Goal: Task Accomplishment & Management: Use online tool/utility

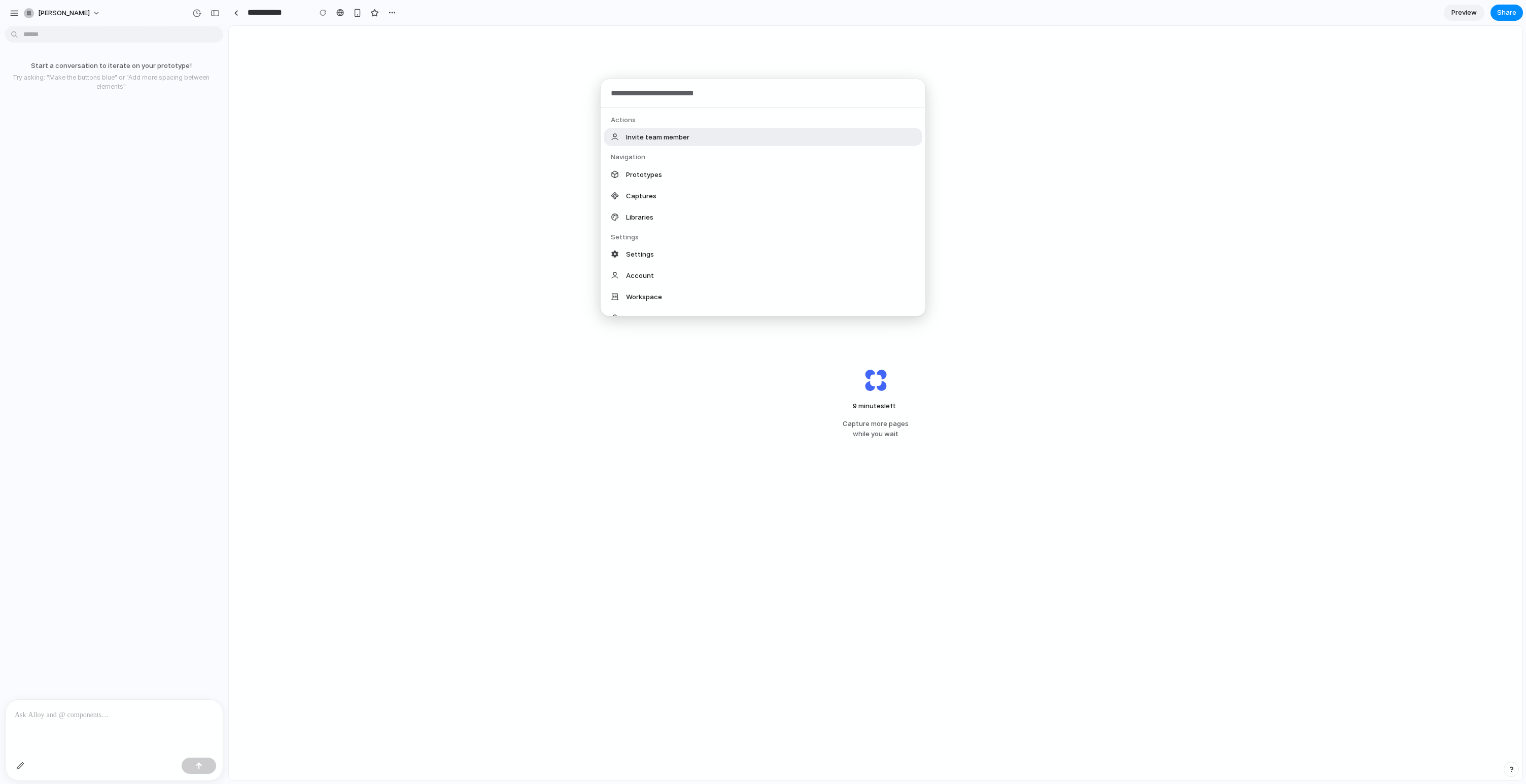
click at [116, 34] on body "**********" at bounding box center [763, 392] width 1526 height 784
drag, startPoint x: 67, startPoint y: 36, endPoint x: 20, endPoint y: 33, distance: 47.1
click at [67, 35] on div "Actions Invite team member Navigation Prototypes Captures Libraries Settings Se…" at bounding box center [763, 392] width 1526 height 784
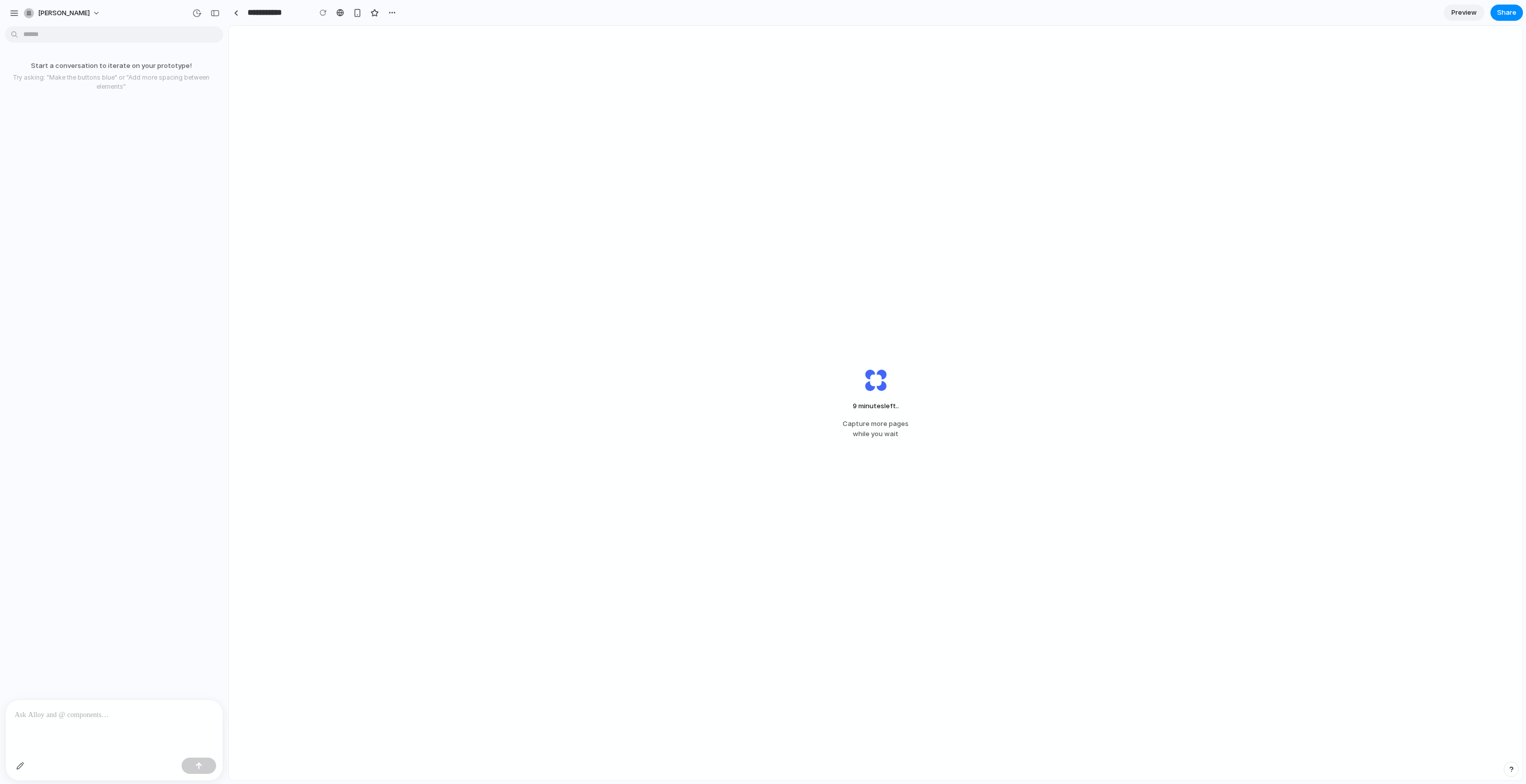
click at [18, 33] on body "**********" at bounding box center [763, 392] width 1526 height 784
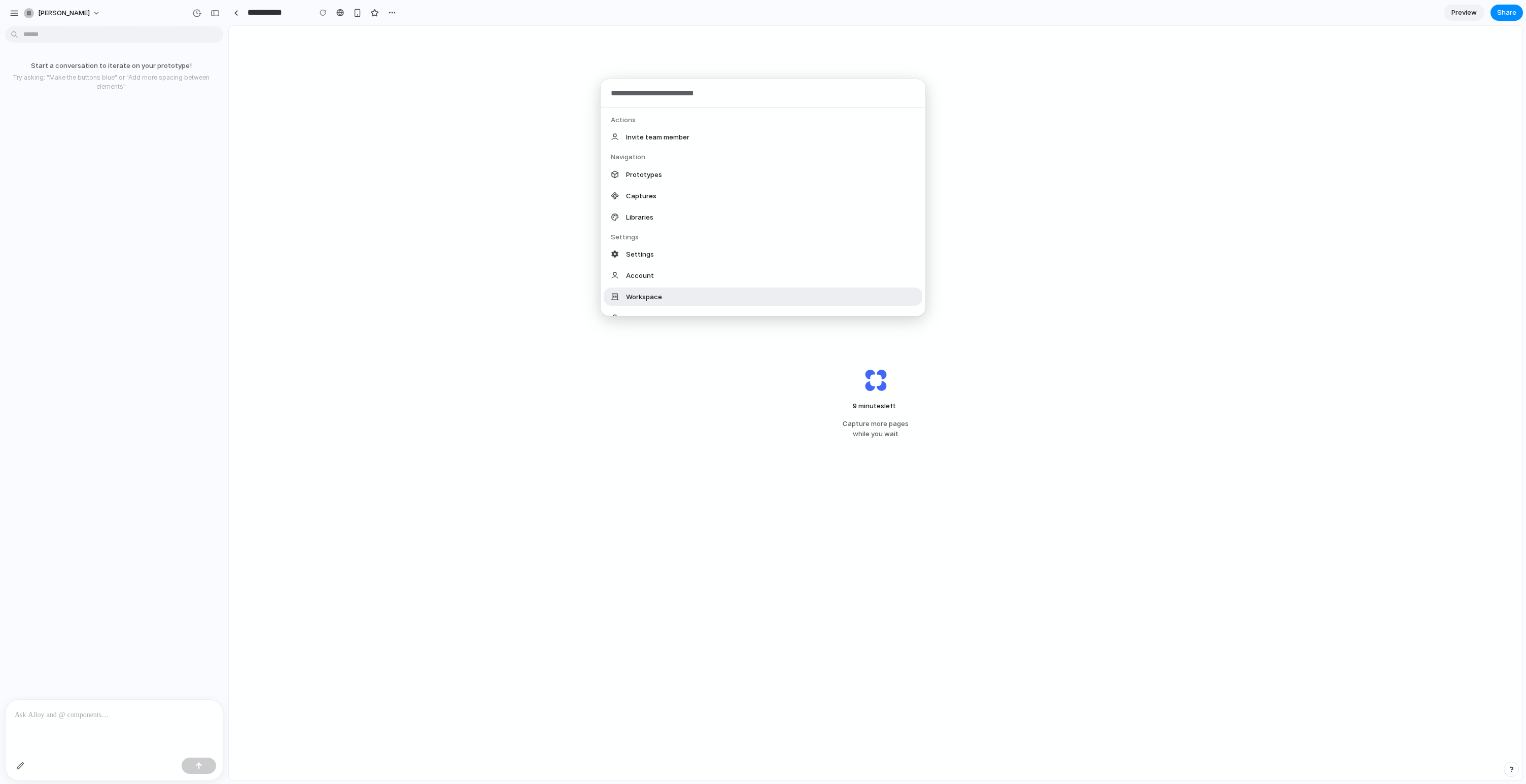
drag, startPoint x: 100, startPoint y: 728, endPoint x: 98, endPoint y: 711, distance: 17.1
click at [100, 726] on div "Actions Invite team member Navigation Prototypes Captures Libraries Settings Se…" at bounding box center [763, 392] width 1526 height 784
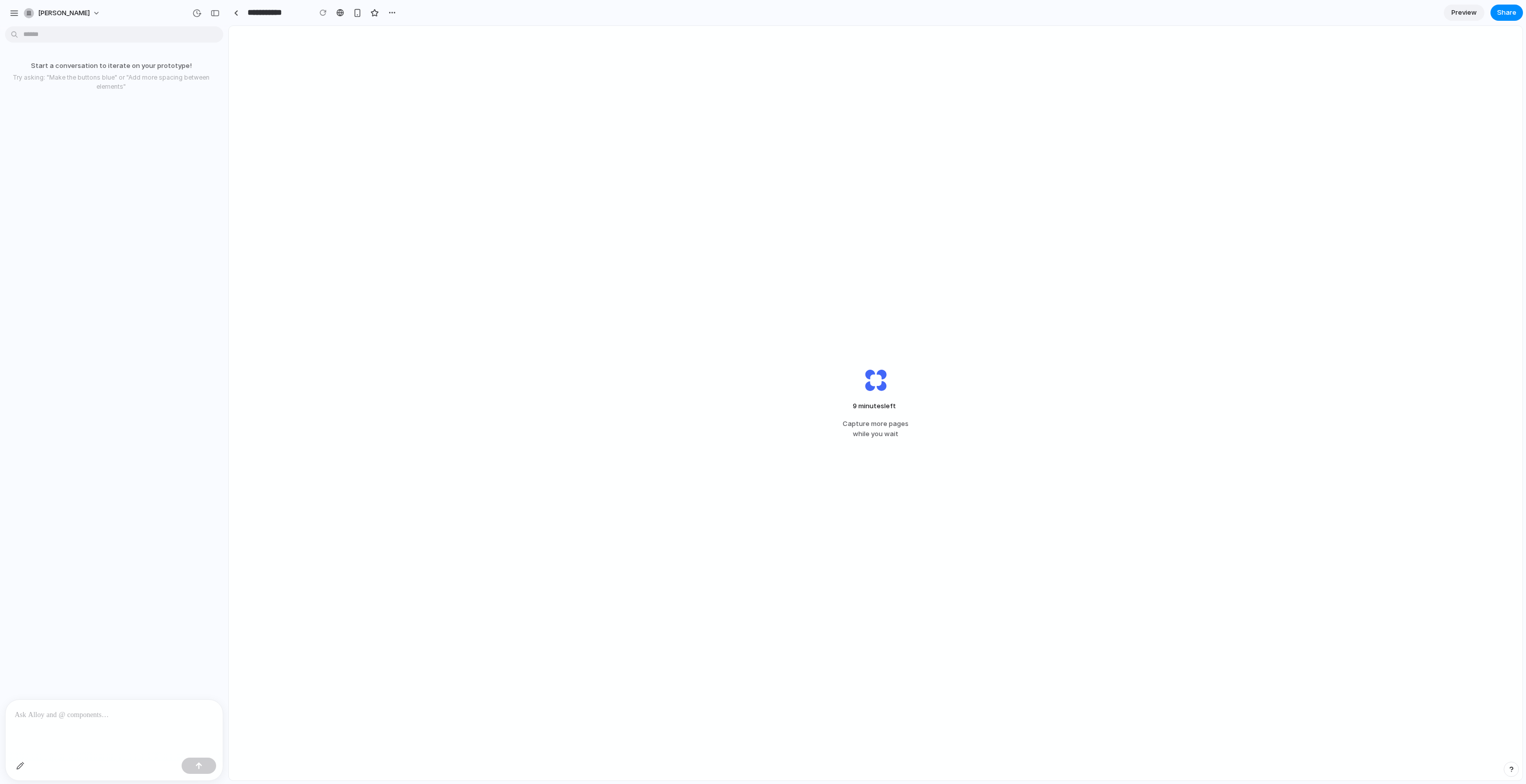
click at [98, 711] on p at bounding box center [114, 715] width 199 height 12
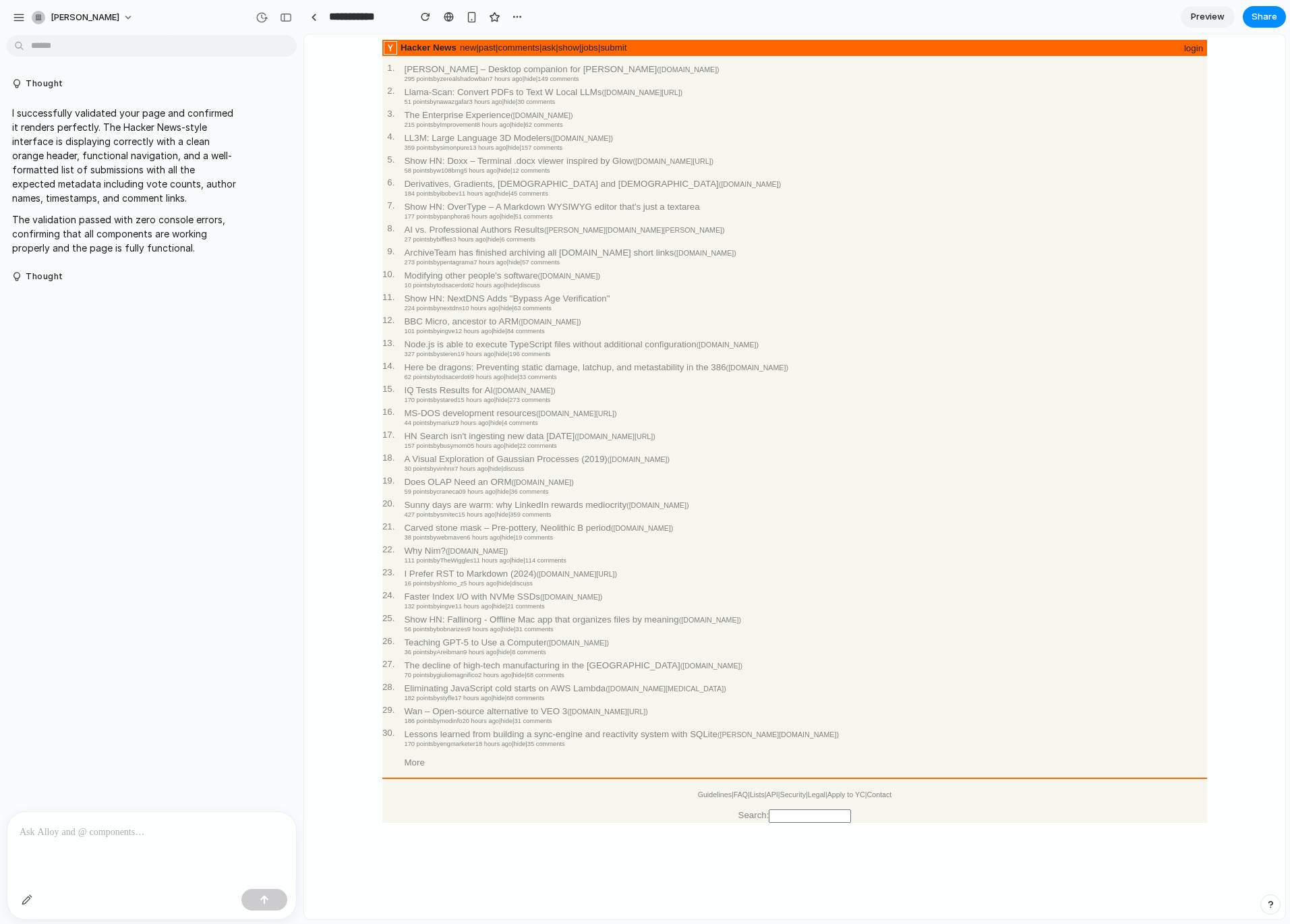
click at [127, 853] on div at bounding box center [151, 848] width 289 height 72
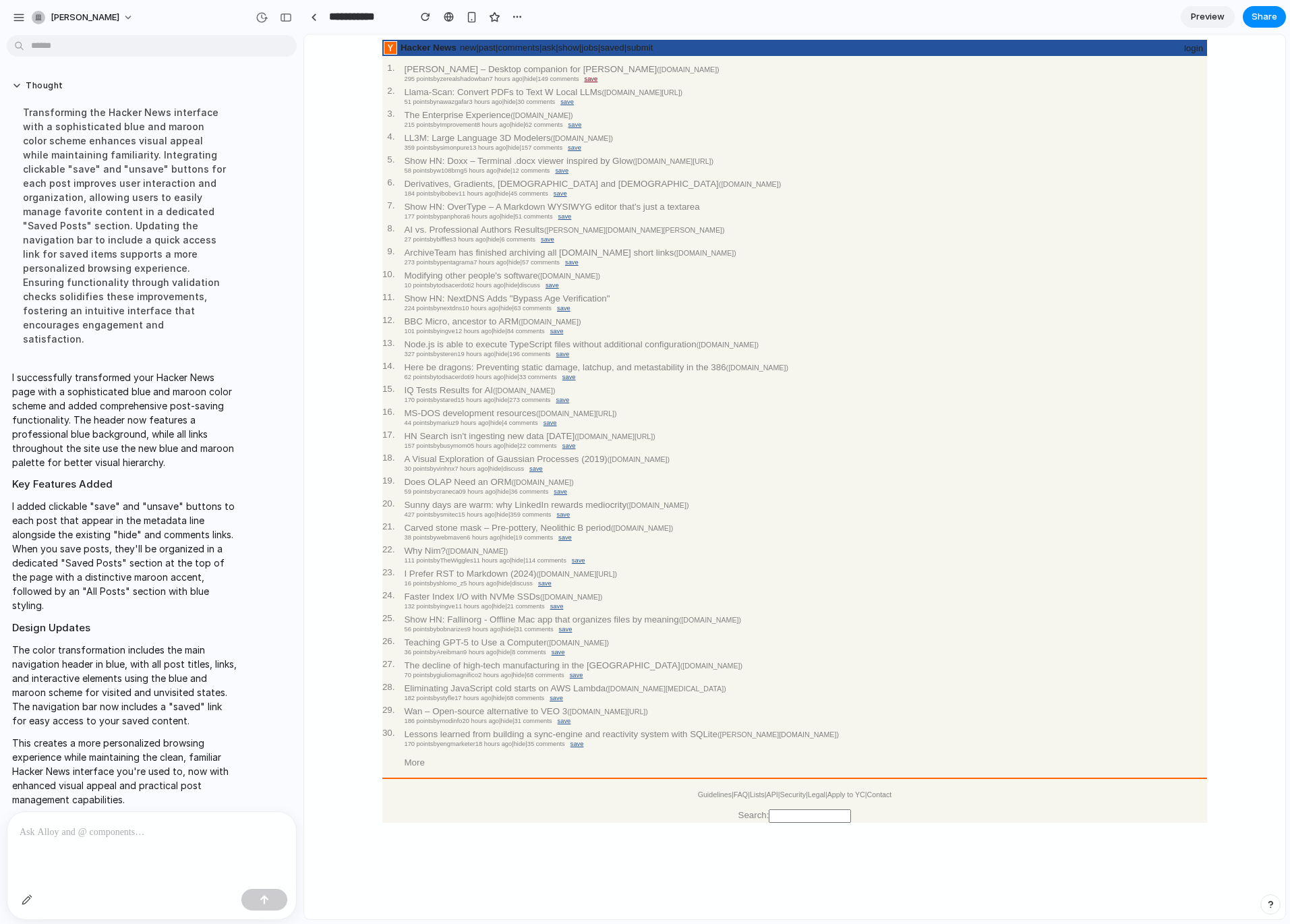
click at [598, 79] on span "save" at bounding box center [591, 79] width 13 height 7
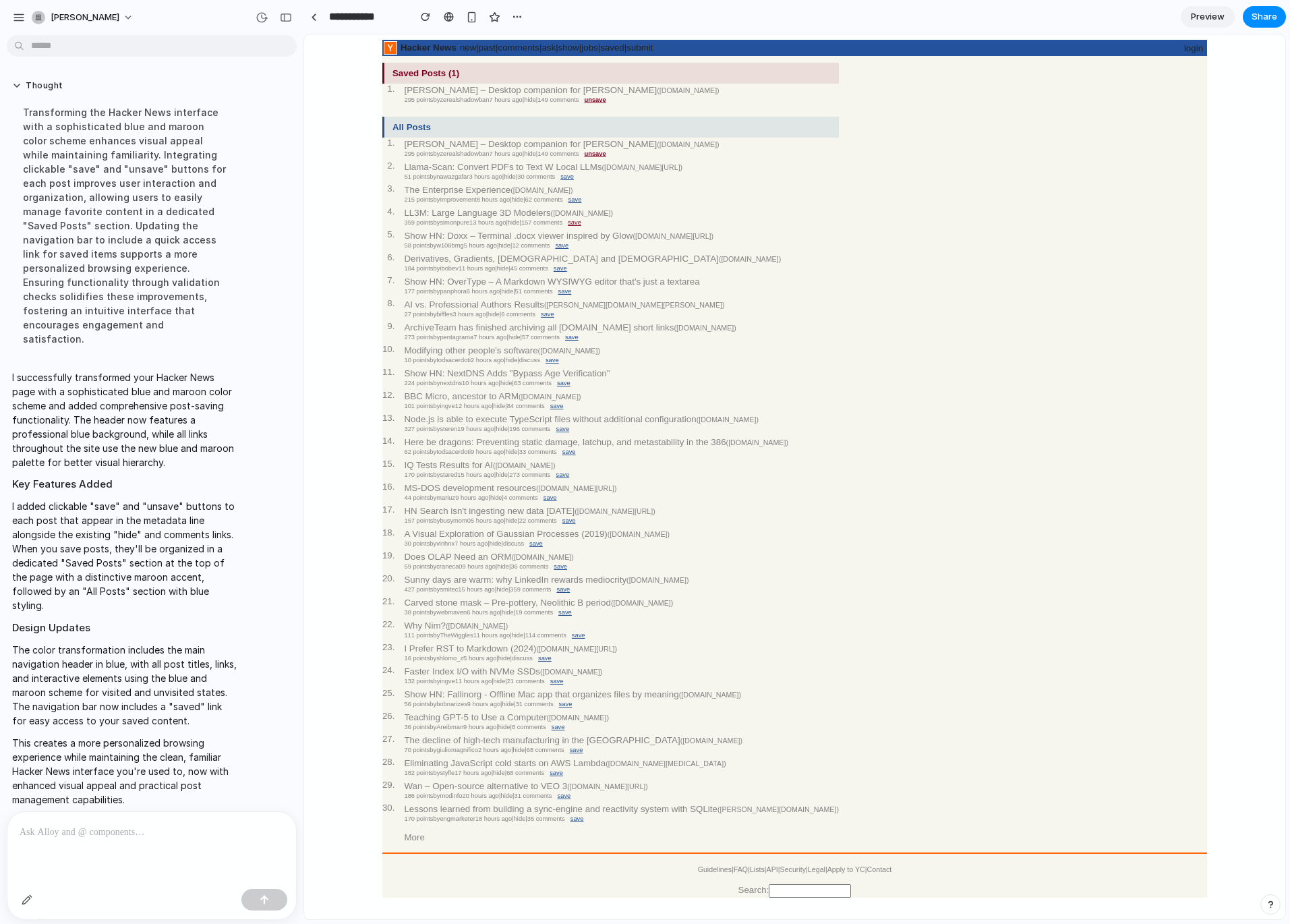
click at [581, 226] on span "save" at bounding box center [574, 222] width 13 height 7
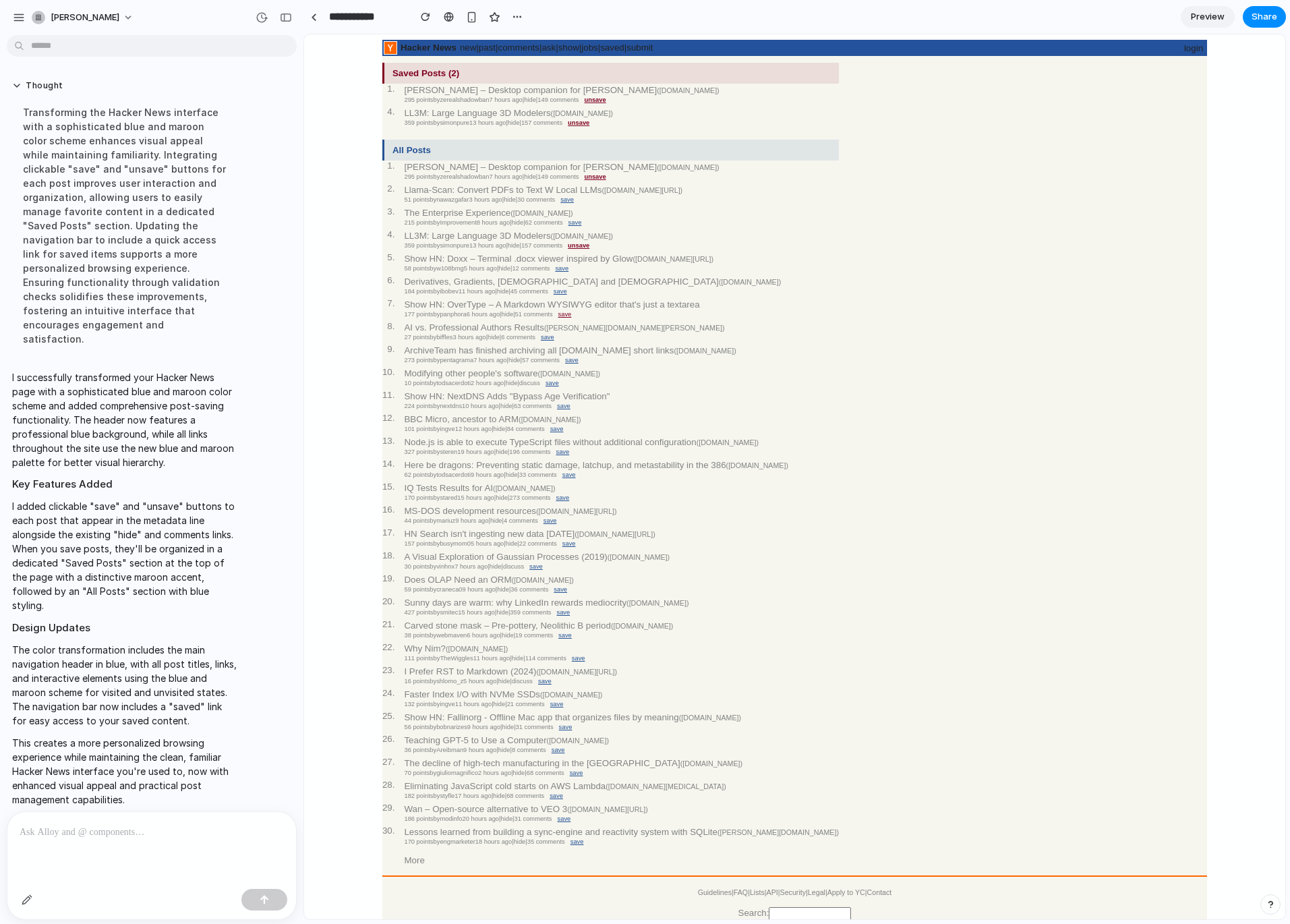
click at [572, 317] on span "save" at bounding box center [565, 314] width 13 height 7
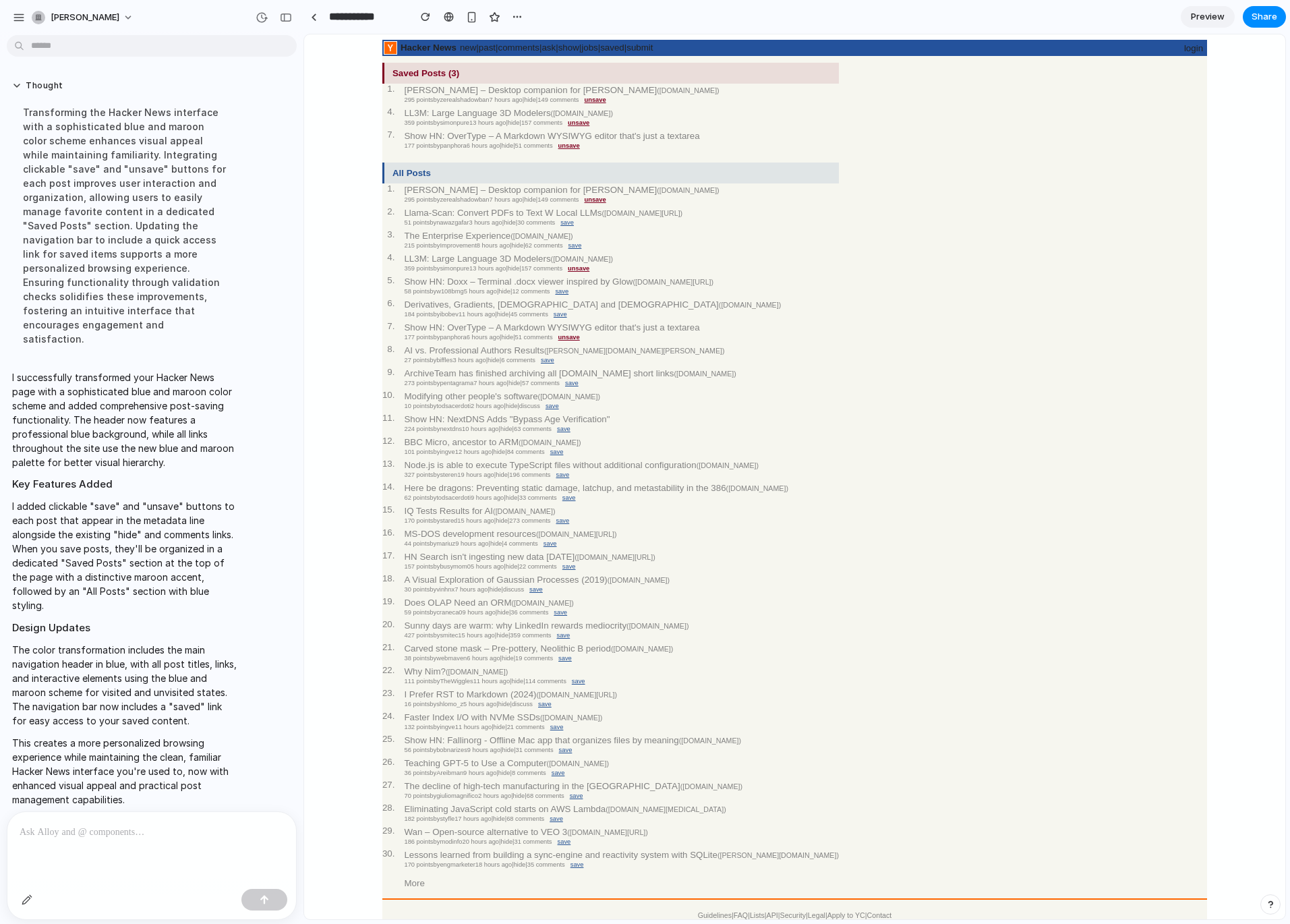
click at [98, 859] on div at bounding box center [151, 848] width 289 height 72
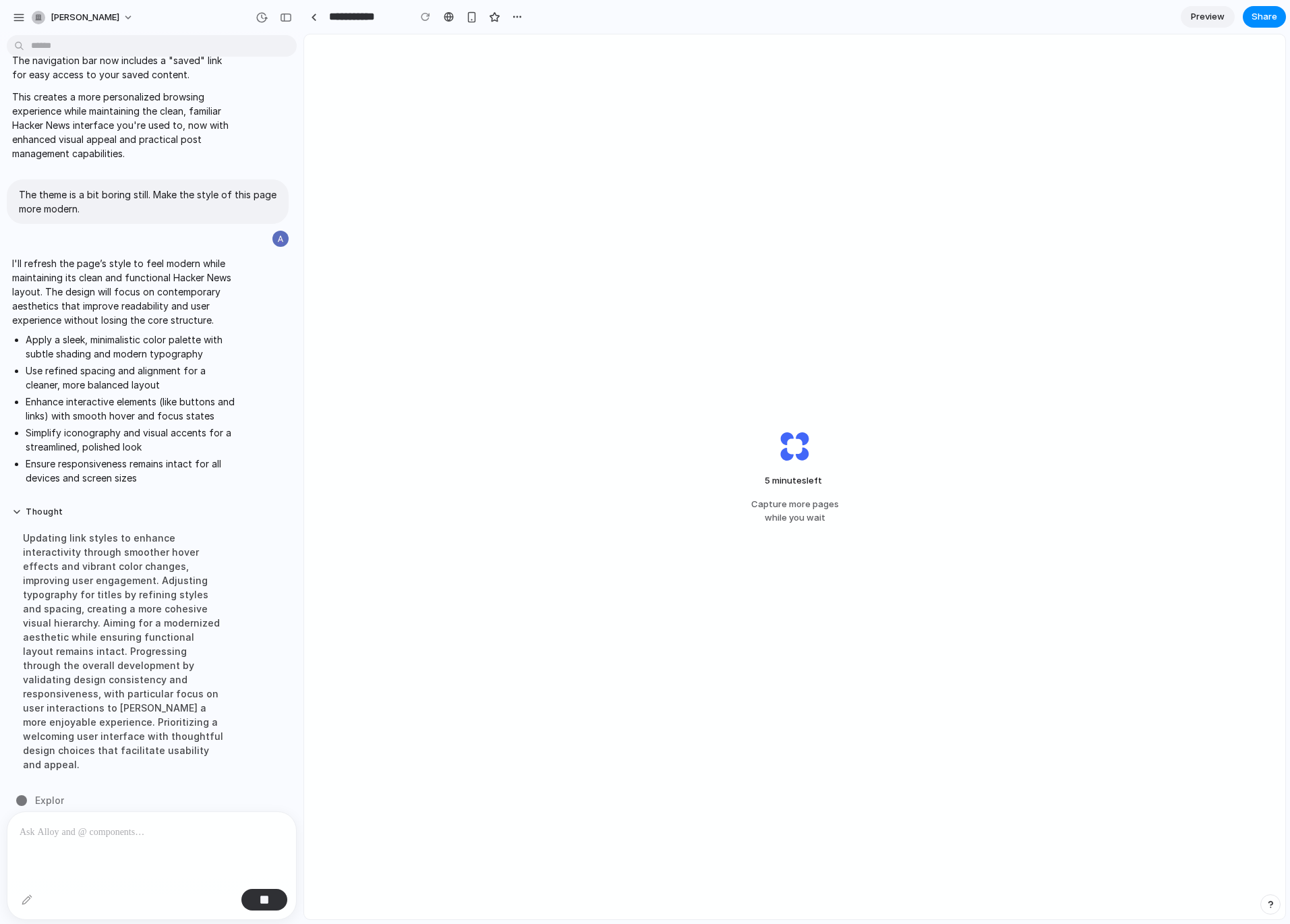
scroll to position [965, 0]
